Goal: Information Seeking & Learning: Learn about a topic

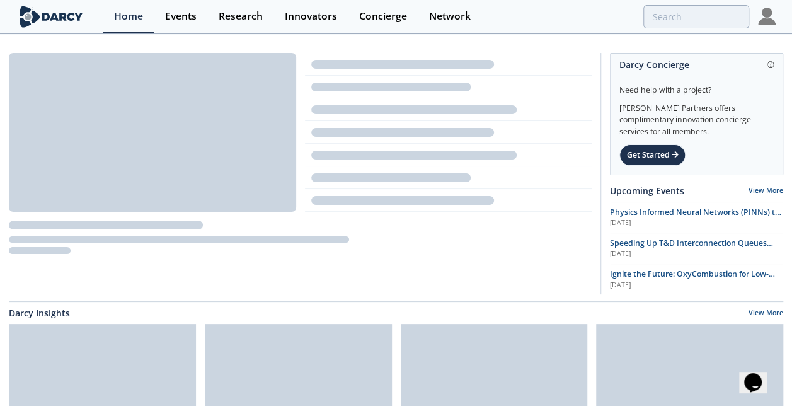
drag, startPoint x: 324, startPoint y: 13, endPoint x: 642, endPoint y: 5, distance: 318.8
click at [324, 13] on div "Innovators" at bounding box center [311, 16] width 52 height 10
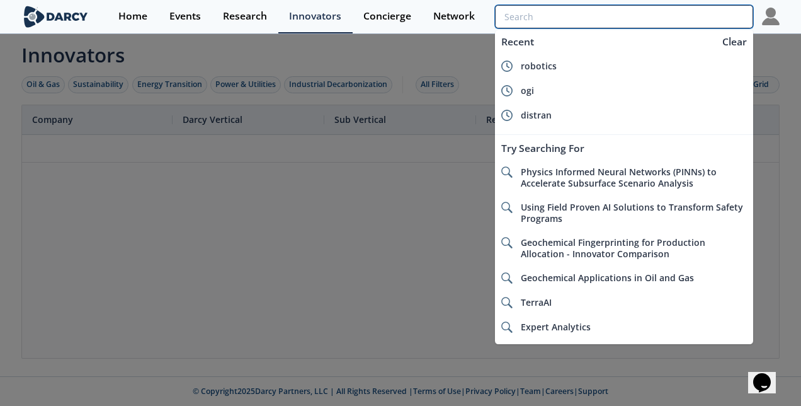
click at [671, 21] on input "search" at bounding box center [624, 16] width 258 height 23
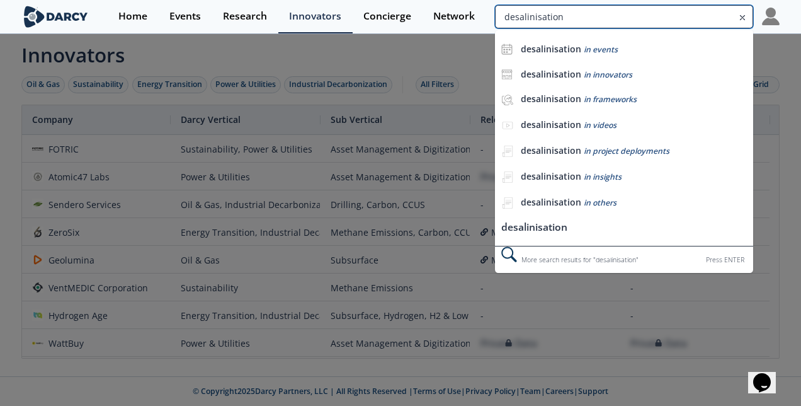
type input "desalinisation"
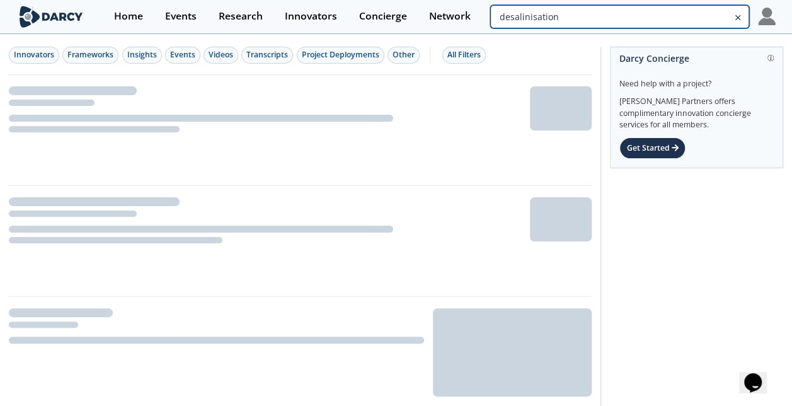
click at [671, 21] on input "desalinisation" at bounding box center [619, 16] width 258 height 23
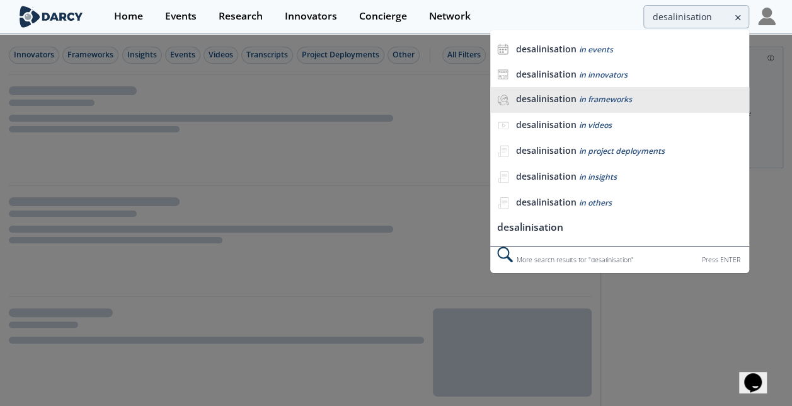
click at [562, 96] on b "desalinisation" at bounding box center [546, 99] width 60 height 12
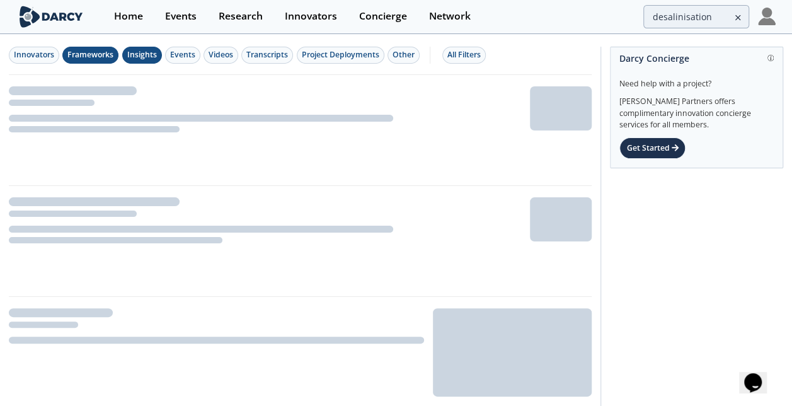
click at [137, 58] on div "Insights" at bounding box center [142, 54] width 30 height 11
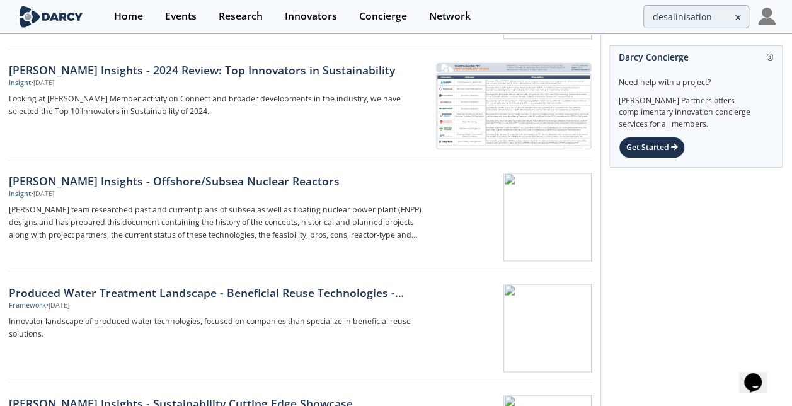
scroll to position [945, 0]
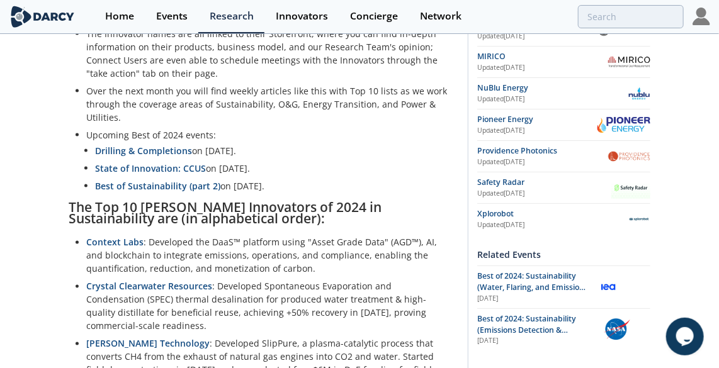
scroll to position [636, 0]
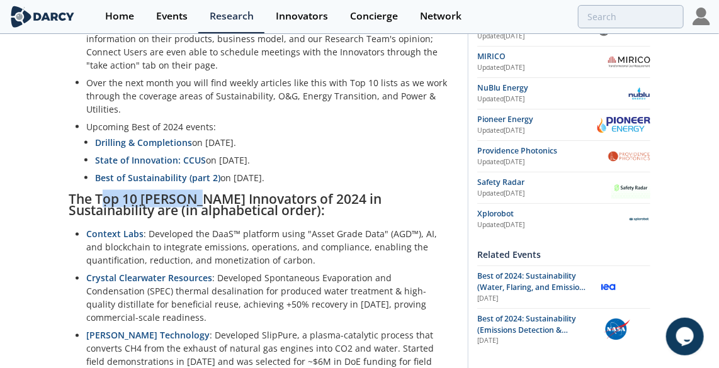
drag, startPoint x: 103, startPoint y: 182, endPoint x: 195, endPoint y: 190, distance: 92.3
click at [195, 193] on h1 "The Top 10 Darcy Innovators of 2024 in Sustainability are (in alphabetical orde…" at bounding box center [264, 204] width 390 height 23
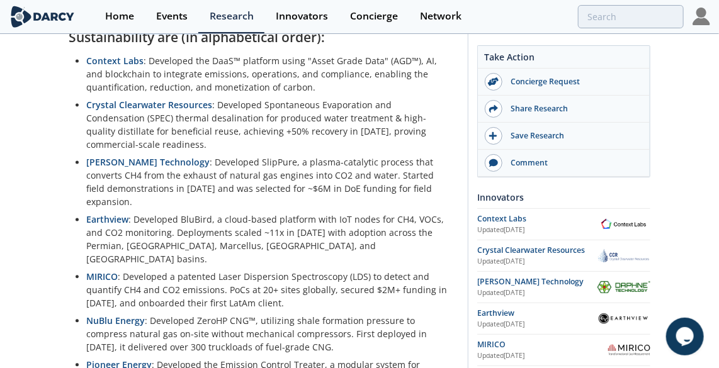
scroll to position [807, 0]
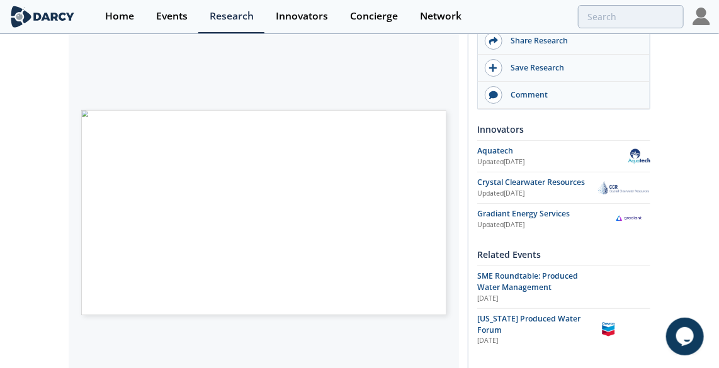
scroll to position [286, 0]
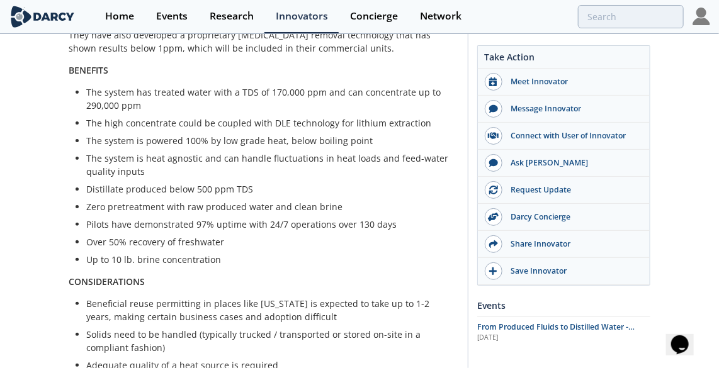
scroll to position [401, 0]
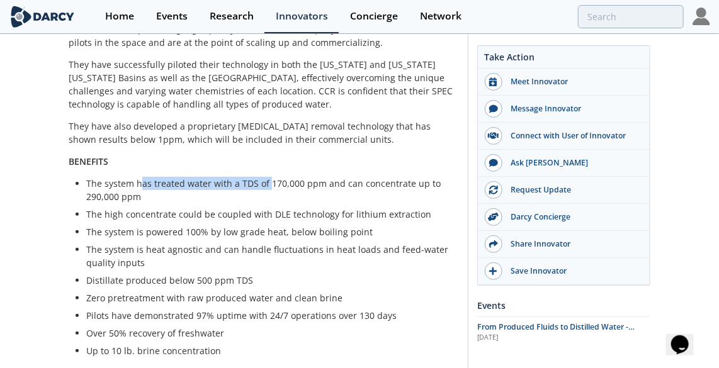
drag, startPoint x: 139, startPoint y: 181, endPoint x: 266, endPoint y: 183, distance: 127.2
click at [266, 183] on li "The system has treated water with a TDS of 170,000 ppm and can concentrate up t…" at bounding box center [268, 190] width 364 height 26
drag, startPoint x: 134, startPoint y: 209, endPoint x: 161, endPoint y: 209, distance: 27.7
click at [161, 209] on li "The high concentrate could be coupled with DLE technology for lithium extraction" at bounding box center [268, 214] width 364 height 13
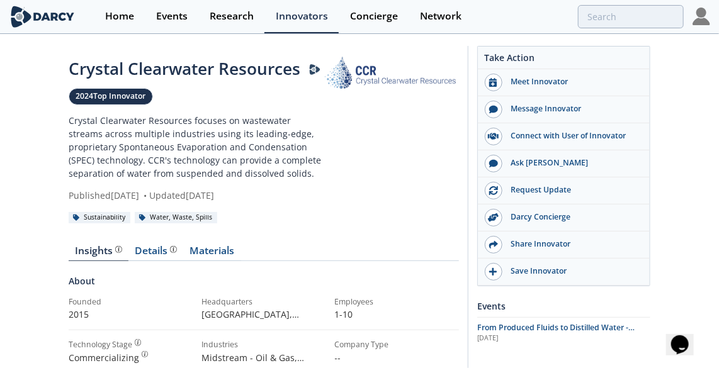
scroll to position [0, 0]
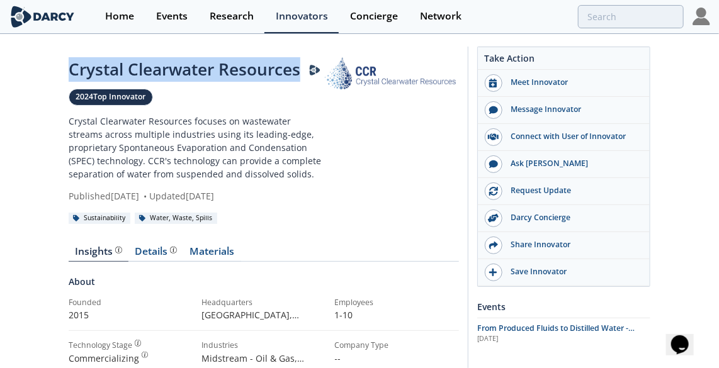
drag, startPoint x: 67, startPoint y: 71, endPoint x: 299, endPoint y: 74, distance: 231.8
copy div "Crystal Clearwater Resources"
